Goal: Information Seeking & Learning: Check status

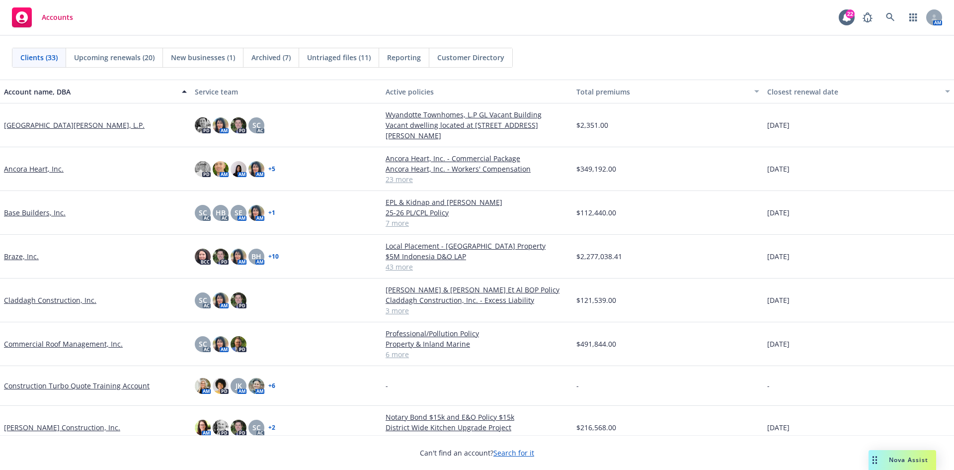
scroll to position [50, 0]
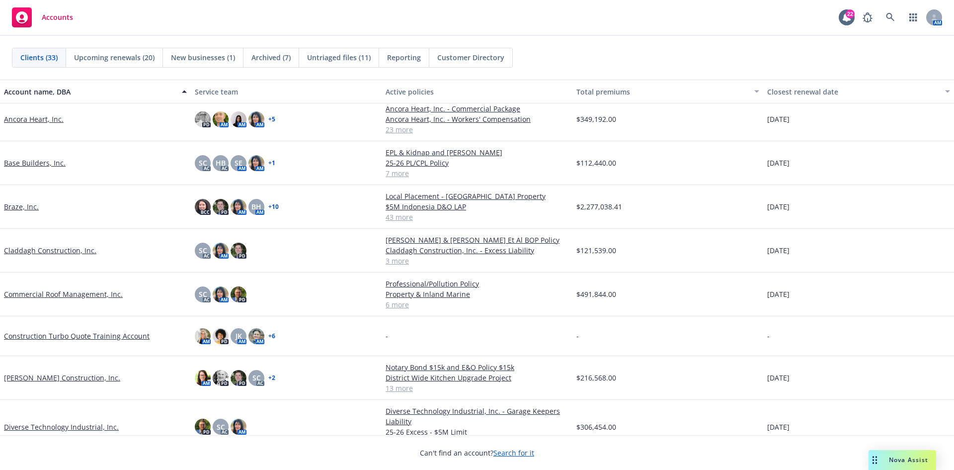
click at [15, 160] on link "Base Builders, Inc." at bounding box center [35, 163] width 62 height 10
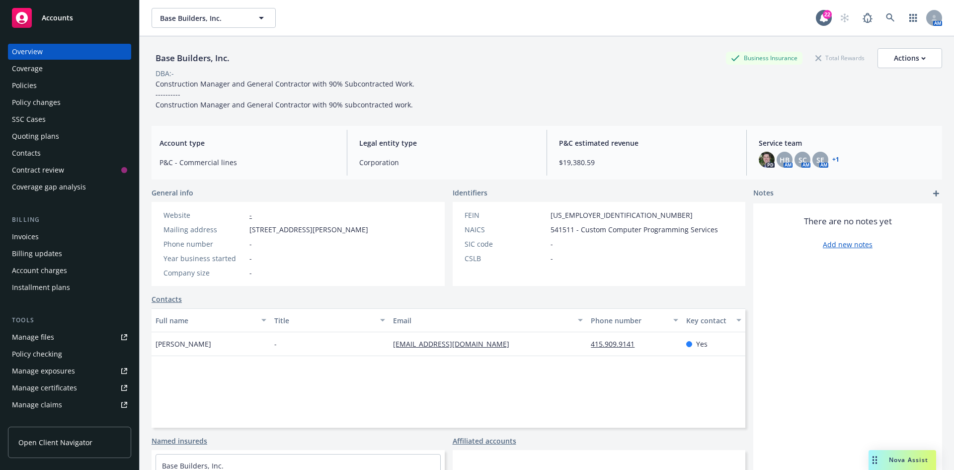
click at [37, 236] on div "Invoices" at bounding box center [25, 237] width 27 height 16
